Goal: Task Accomplishment & Management: Manage account settings

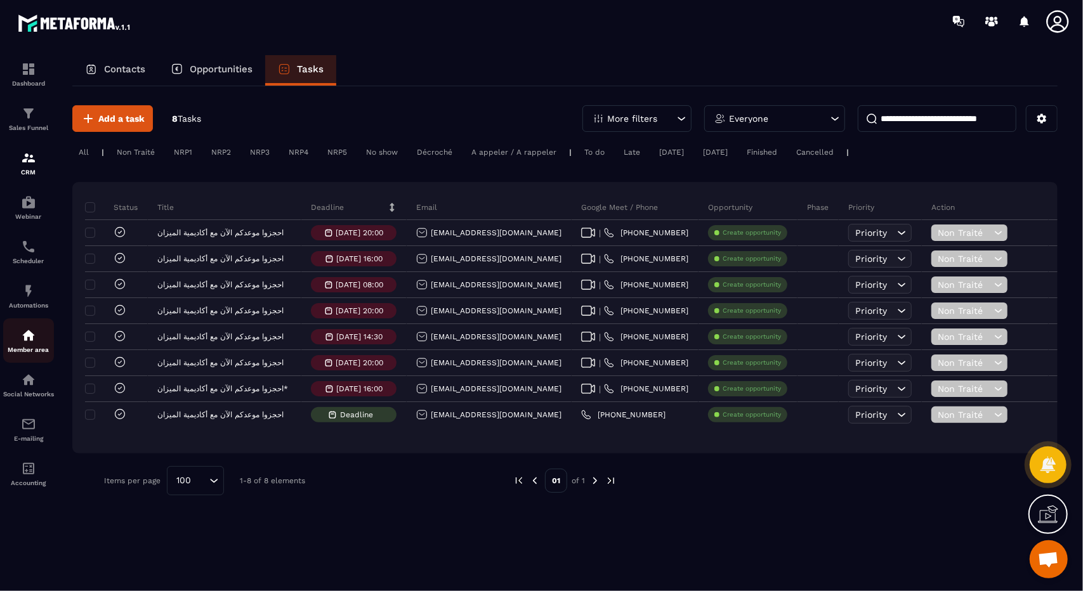
click at [36, 334] on div "Member area" at bounding box center [28, 340] width 51 height 25
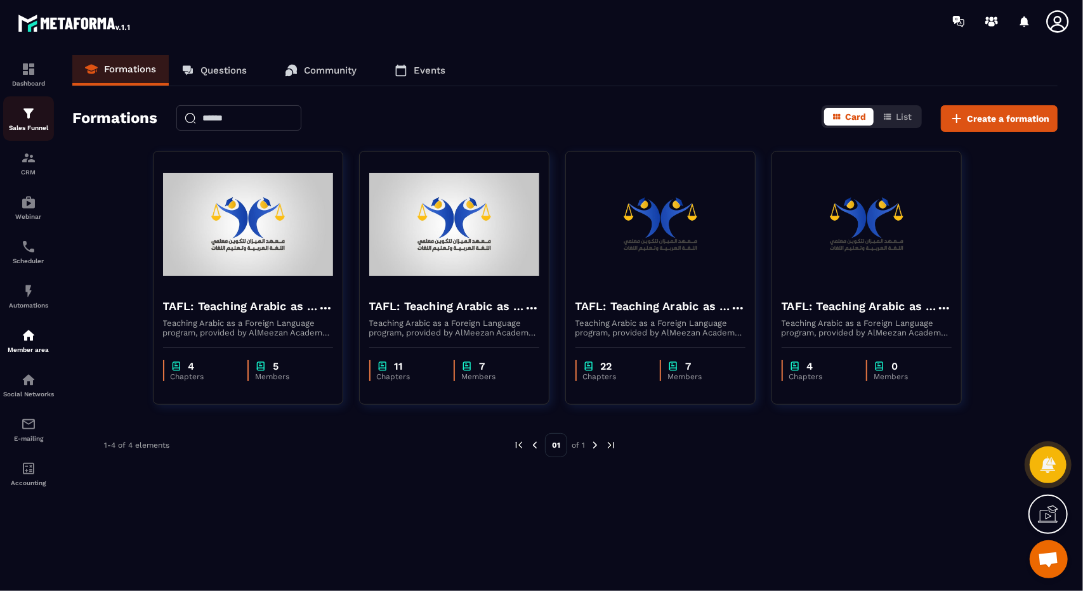
click at [44, 124] on div "Sales Funnel" at bounding box center [28, 118] width 51 height 25
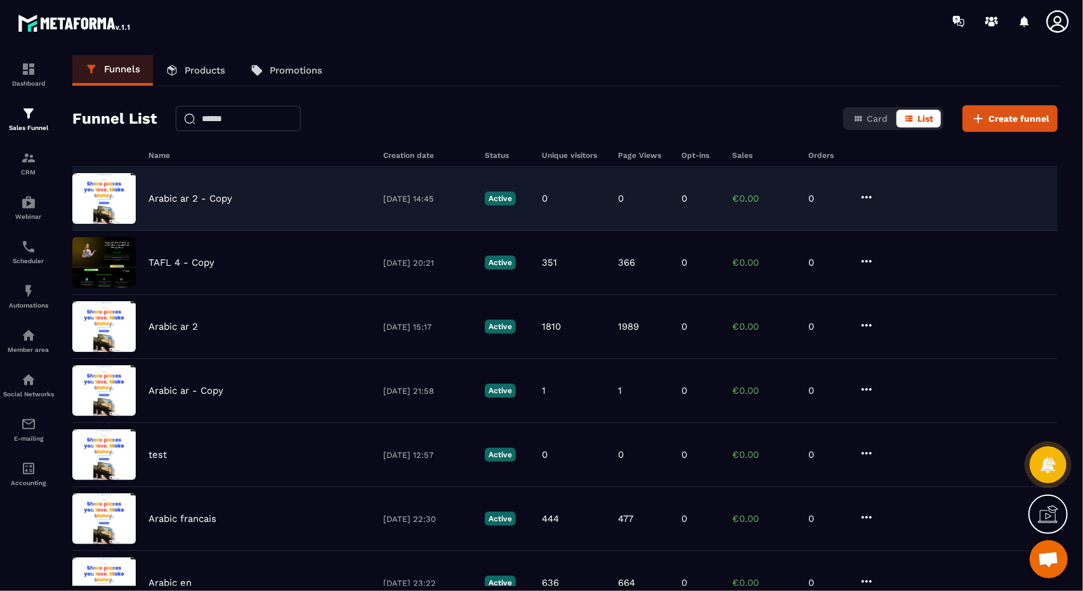
click at [267, 231] on div "Arabic ar 2 - Copy [DATE] 14:45 Active 0 0 0 €0.00 0" at bounding box center [565, 263] width 986 height 64
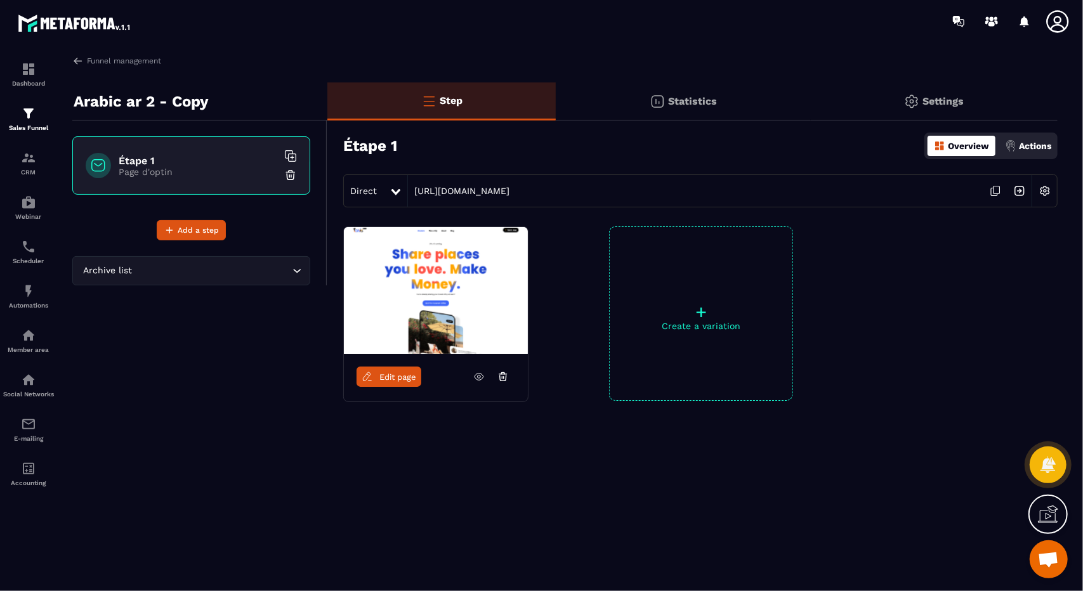
click at [195, 104] on p "Arabic ar 2 - Copy" at bounding box center [141, 101] width 135 height 25
click at [72, 57] on img at bounding box center [77, 60] width 11 height 11
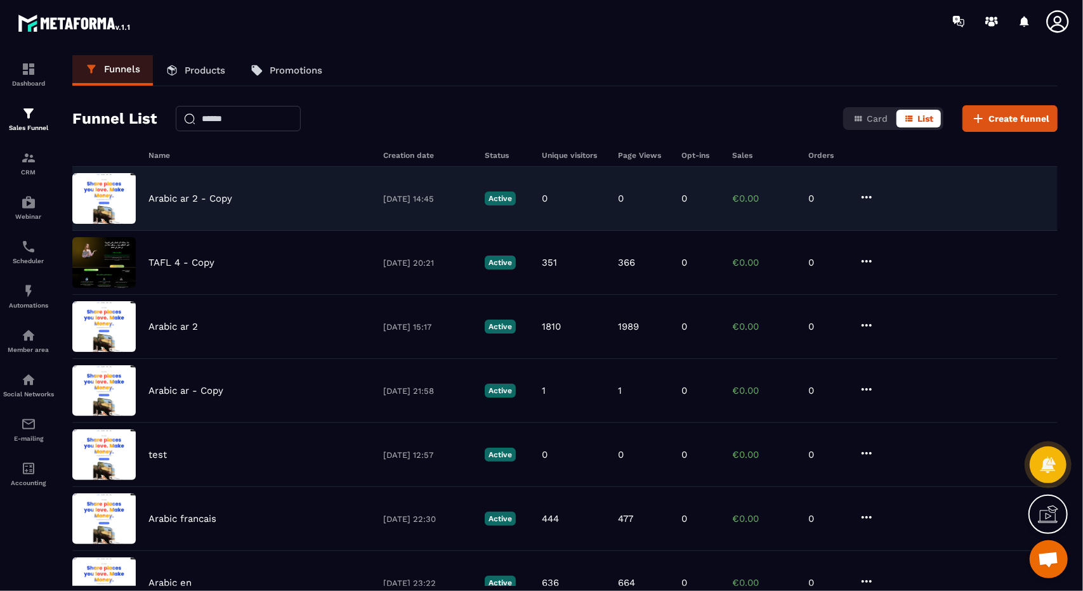
click at [868, 195] on icon at bounding box center [866, 197] width 15 height 15
click at [879, 218] on icon "button" at bounding box center [877, 223] width 11 height 11
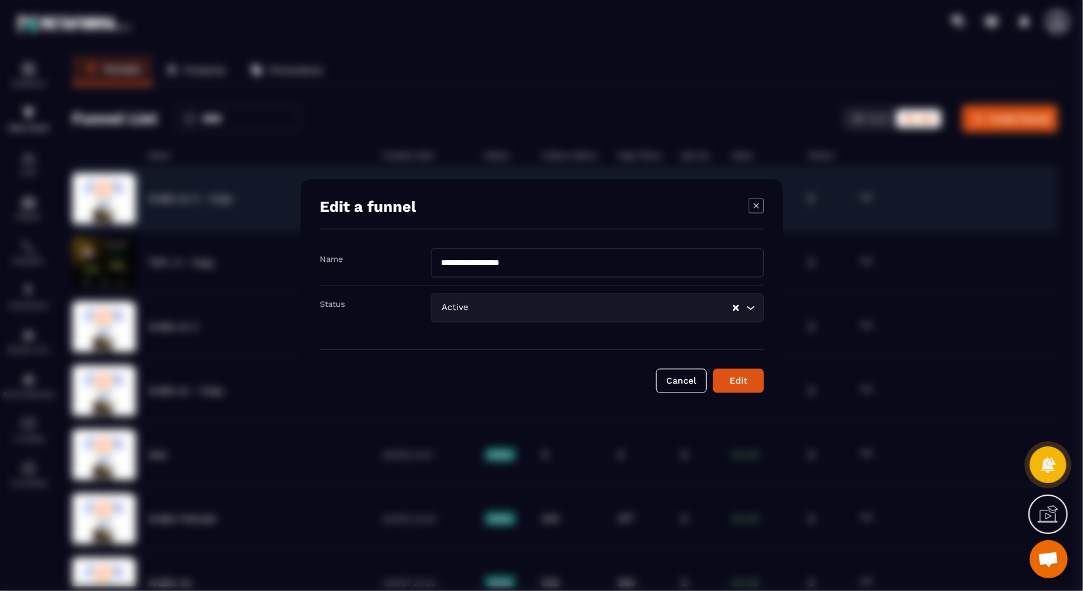
click at [707, 269] on input "**********" at bounding box center [597, 263] width 333 height 29
type input "**********"
click at [713, 369] on button "Edit" at bounding box center [738, 381] width 51 height 24
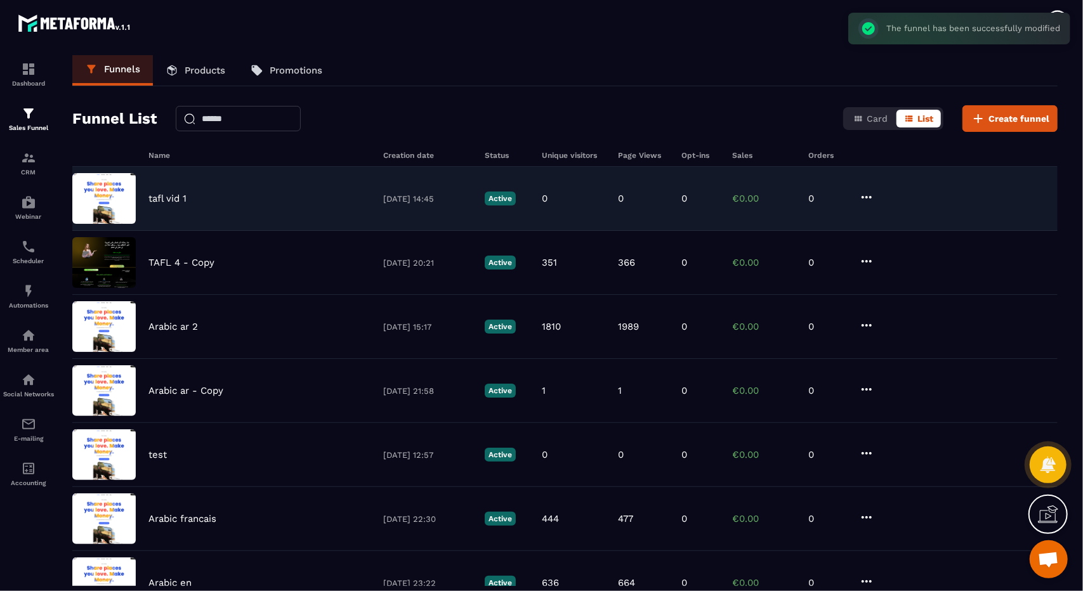
click at [392, 231] on div "tafl vid 1 [DATE] 14:45 Active 0 0 0 €0.00 0" at bounding box center [565, 263] width 986 height 64
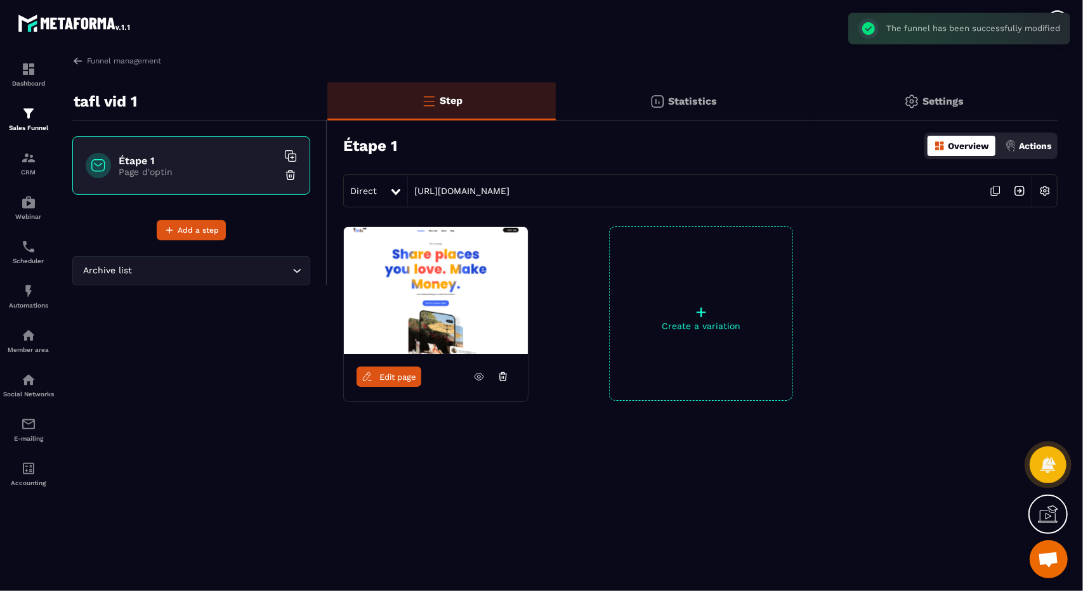
click at [392, 376] on span "Edit page" at bounding box center [397, 378] width 37 height 10
